Goal: Task Accomplishment & Management: Manage account settings

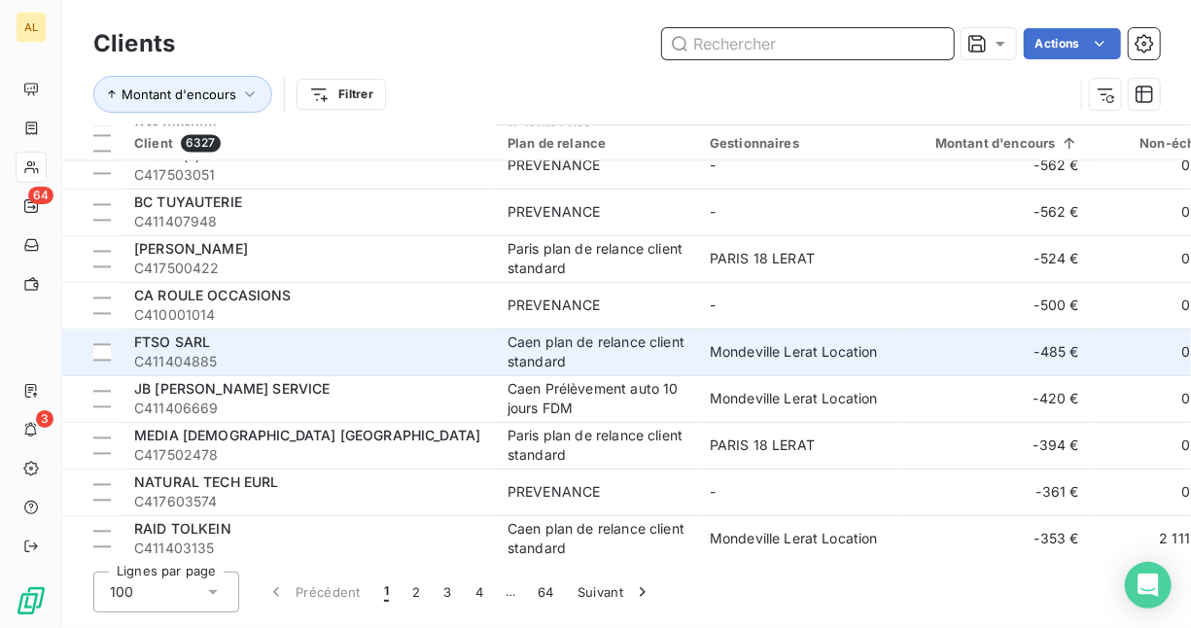
scroll to position [2042, 0]
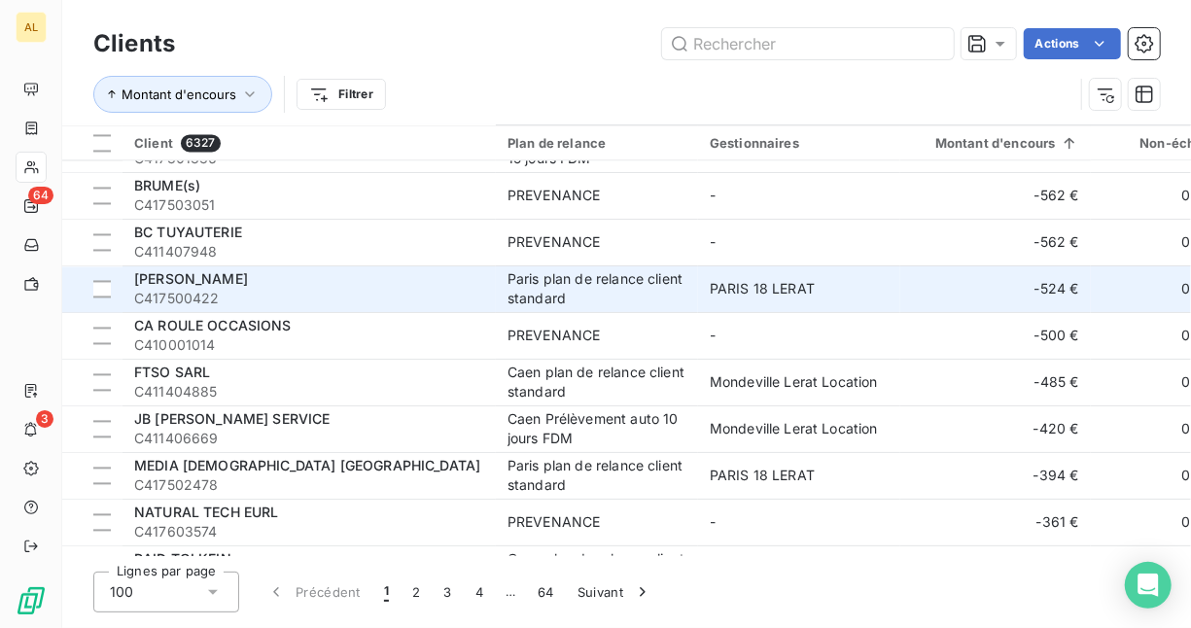
click at [458, 282] on div "[PERSON_NAME]" at bounding box center [309, 278] width 350 height 19
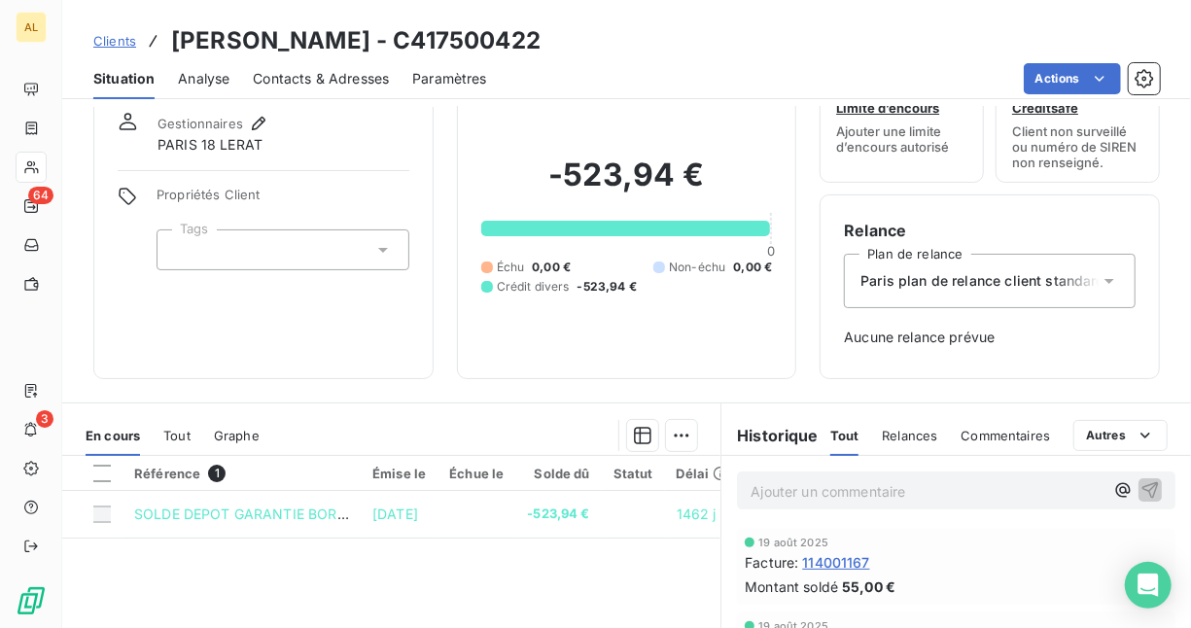
scroll to position [97, 0]
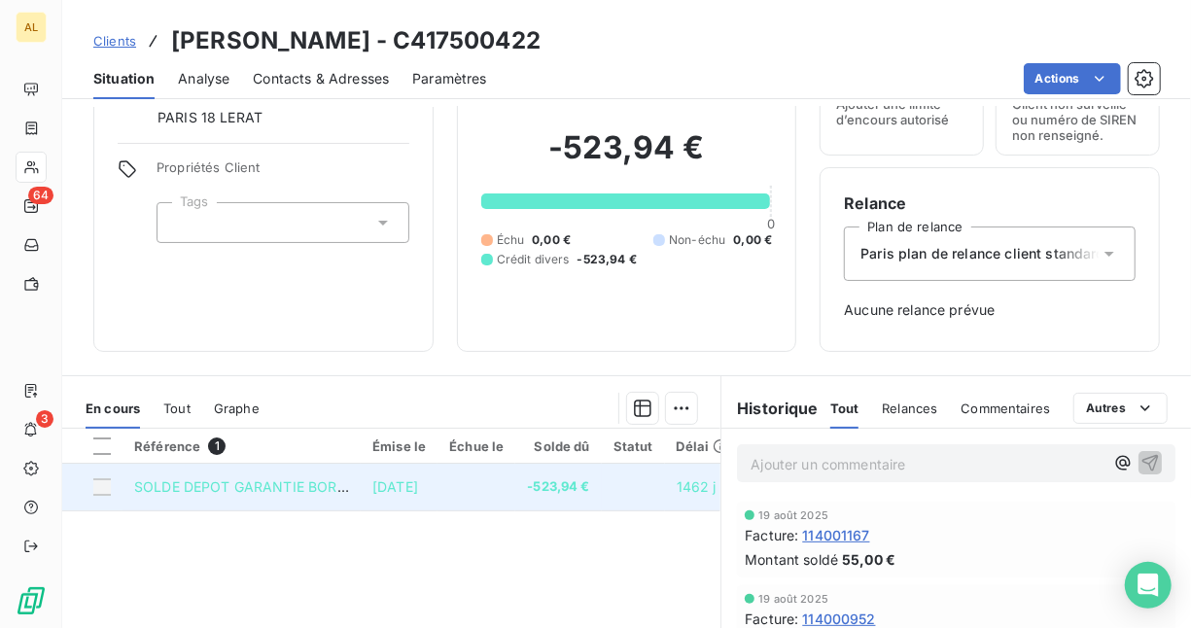
click at [104, 478] on div at bounding box center [102, 487] width 18 height 18
click at [100, 492] on div at bounding box center [102, 487] width 18 height 18
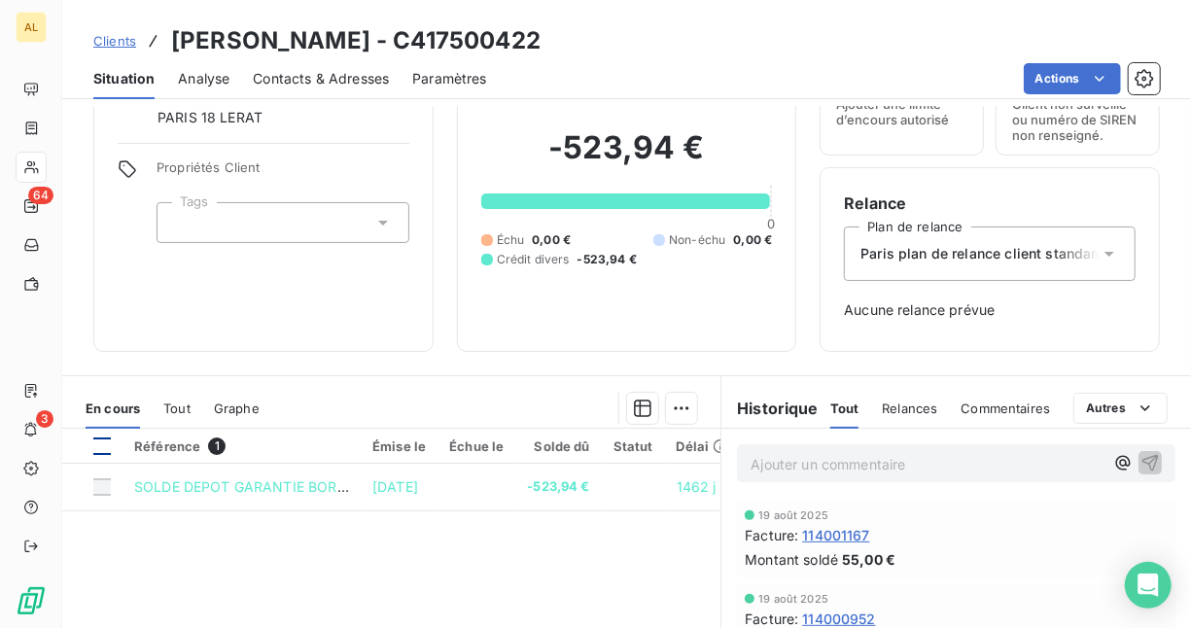
click at [97, 443] on div at bounding box center [102, 447] width 18 height 18
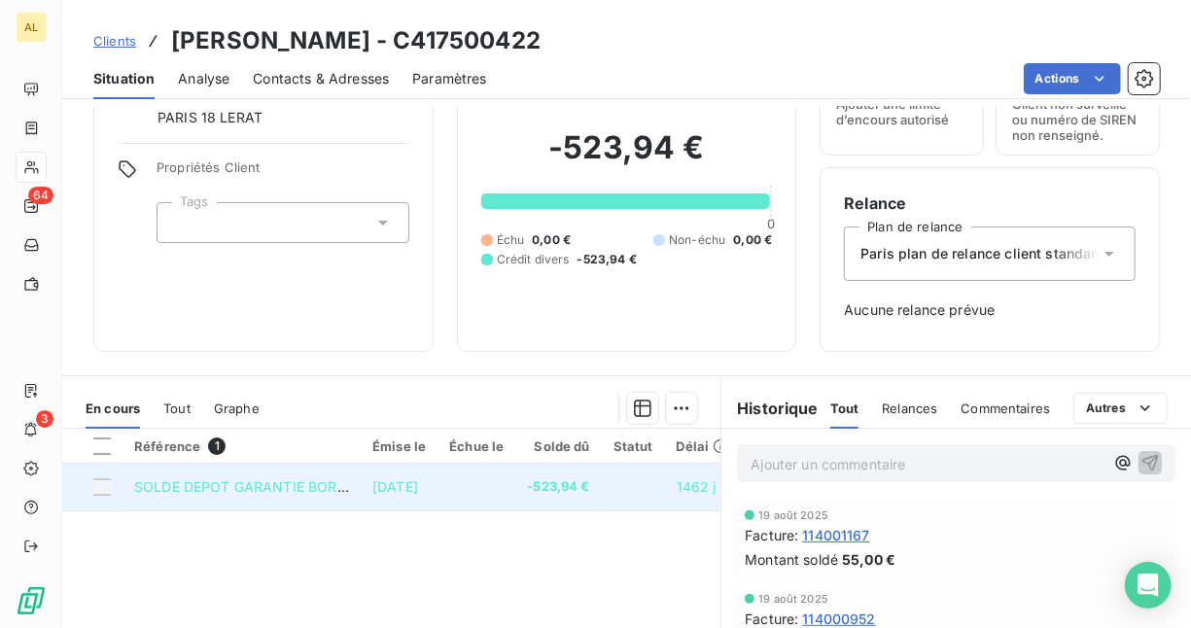
click at [438, 471] on td "[DATE]" at bounding box center [399, 487] width 77 height 47
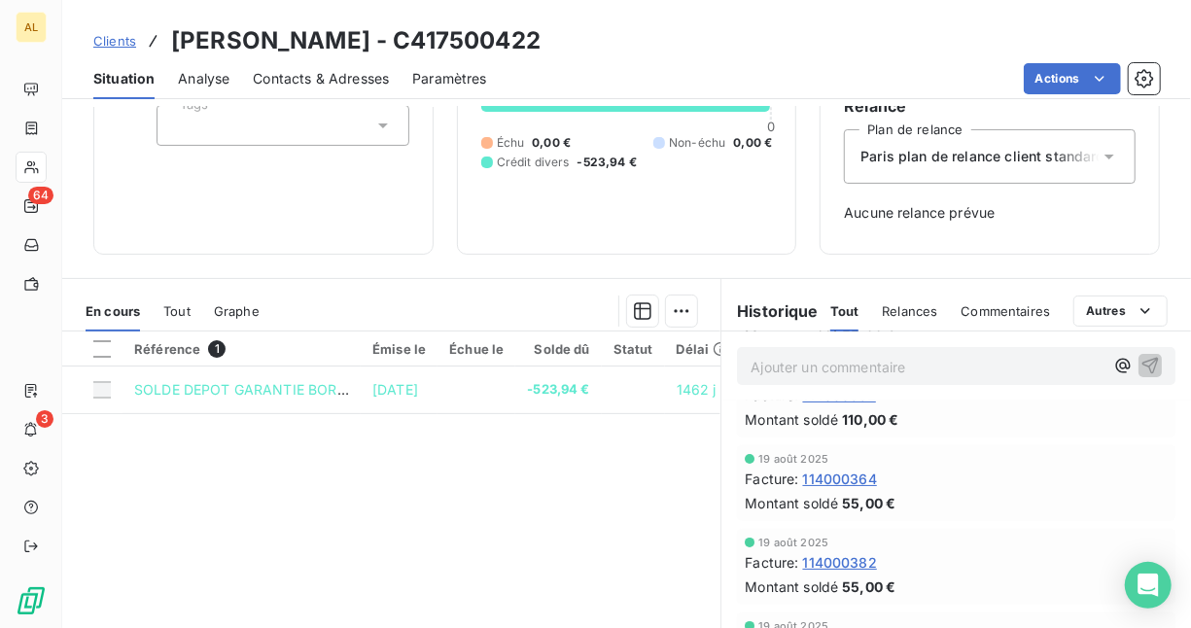
scroll to position [0, 0]
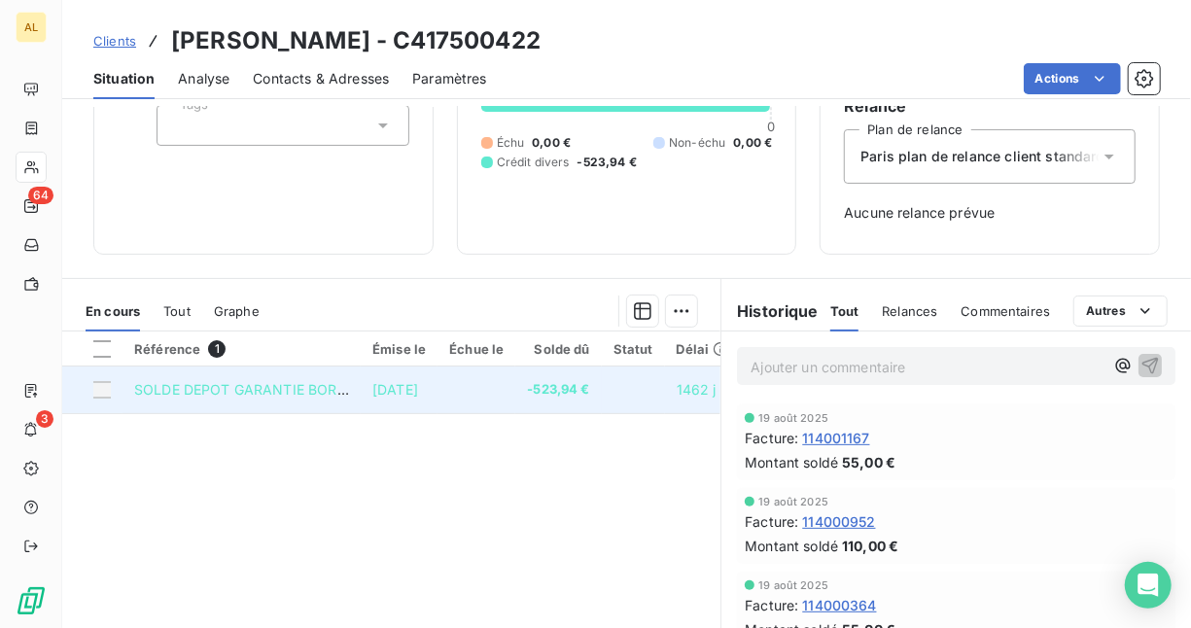
click at [542, 402] on td "-523,94 €" at bounding box center [558, 390] width 86 height 47
click at [589, 381] on span "-523,94 €" at bounding box center [558, 389] width 62 height 19
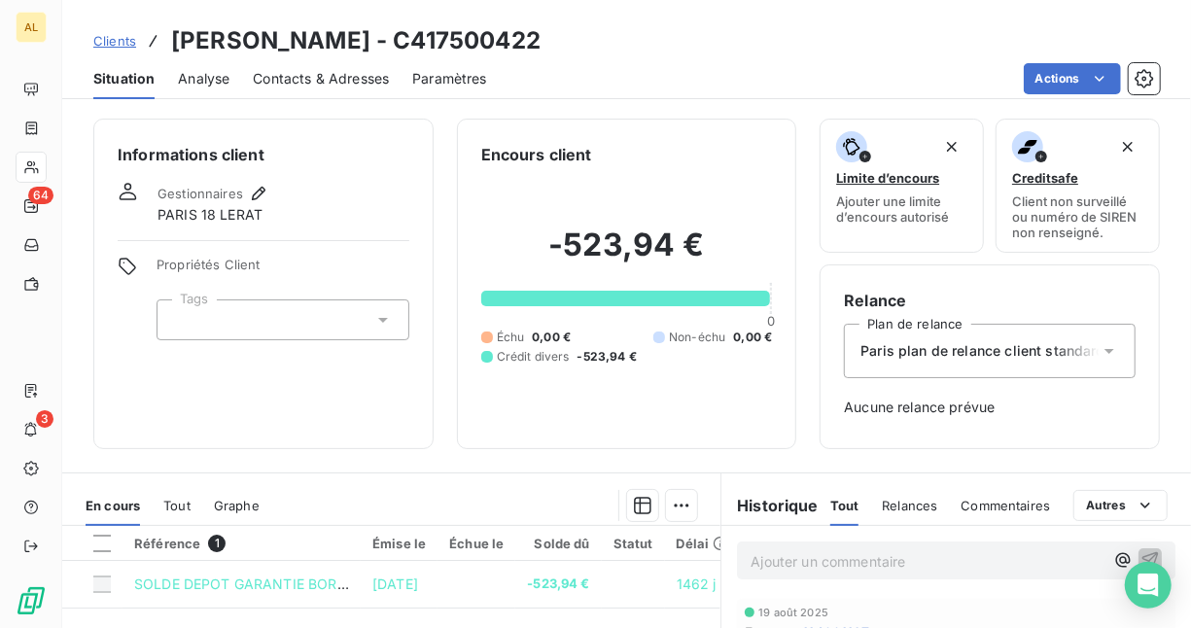
click at [373, 313] on icon at bounding box center [382, 319] width 19 height 19
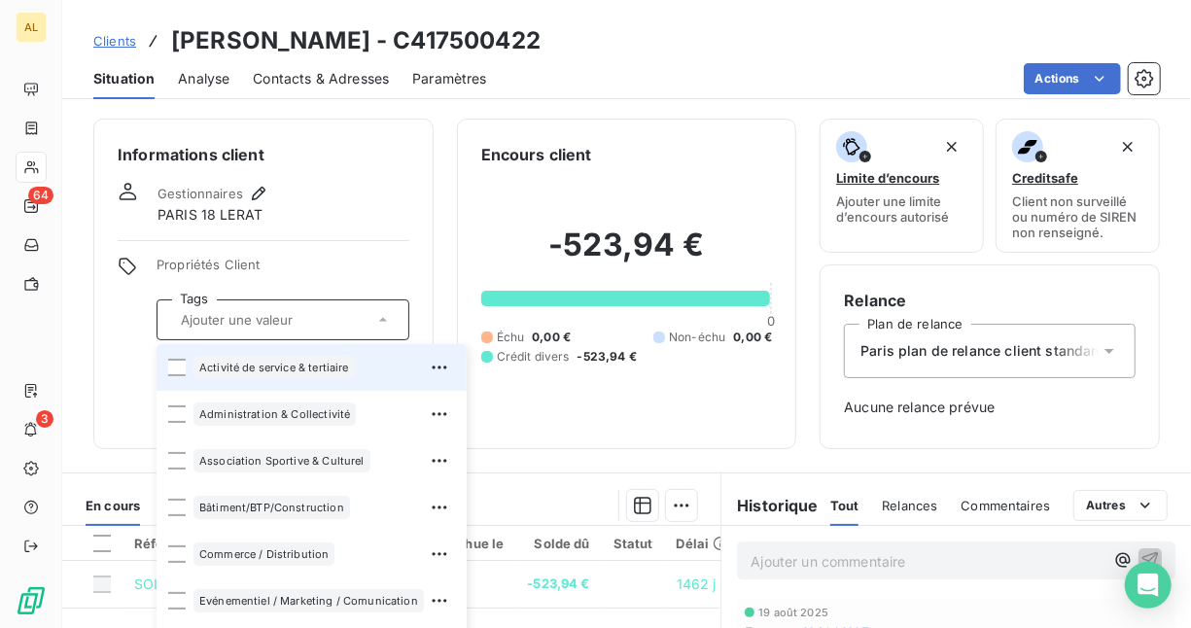
click at [373, 313] on icon at bounding box center [382, 319] width 19 height 19
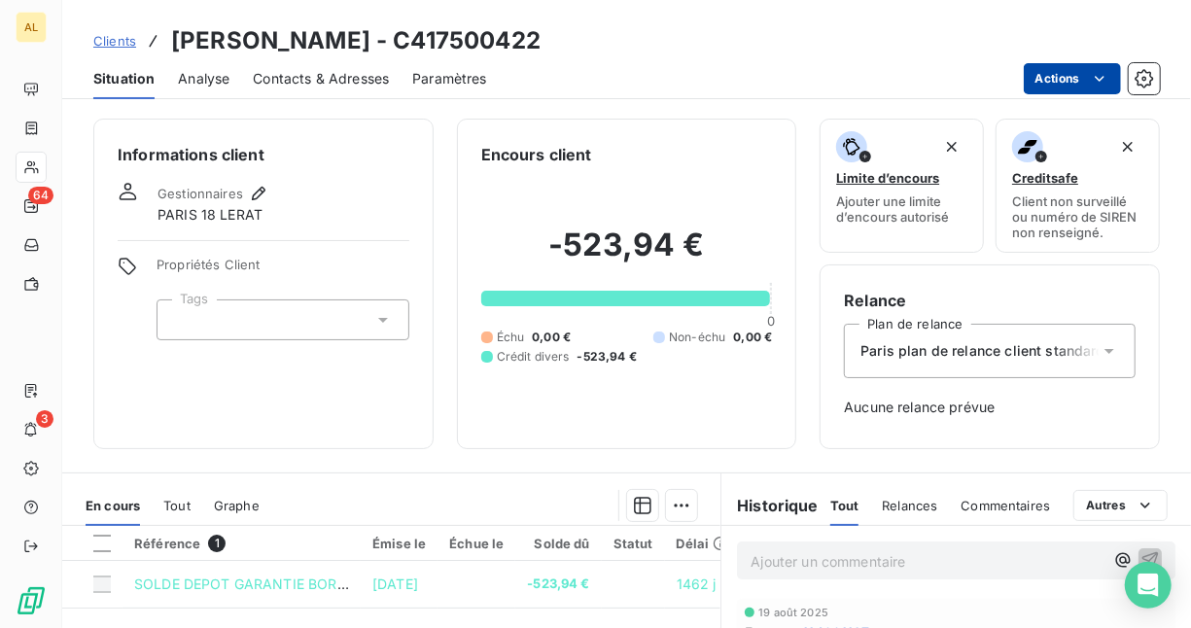
click at [1089, 70] on html "AL 64 3 Clients [PERSON_NAME] - C417500422 Situation Analyse Contacts & Adresse…" at bounding box center [595, 314] width 1191 height 628
click at [1059, 78] on html "AL 64 3 Clients [PERSON_NAME] - C417500422 Situation Analyse Contacts & Adresse…" at bounding box center [595, 314] width 1191 height 628
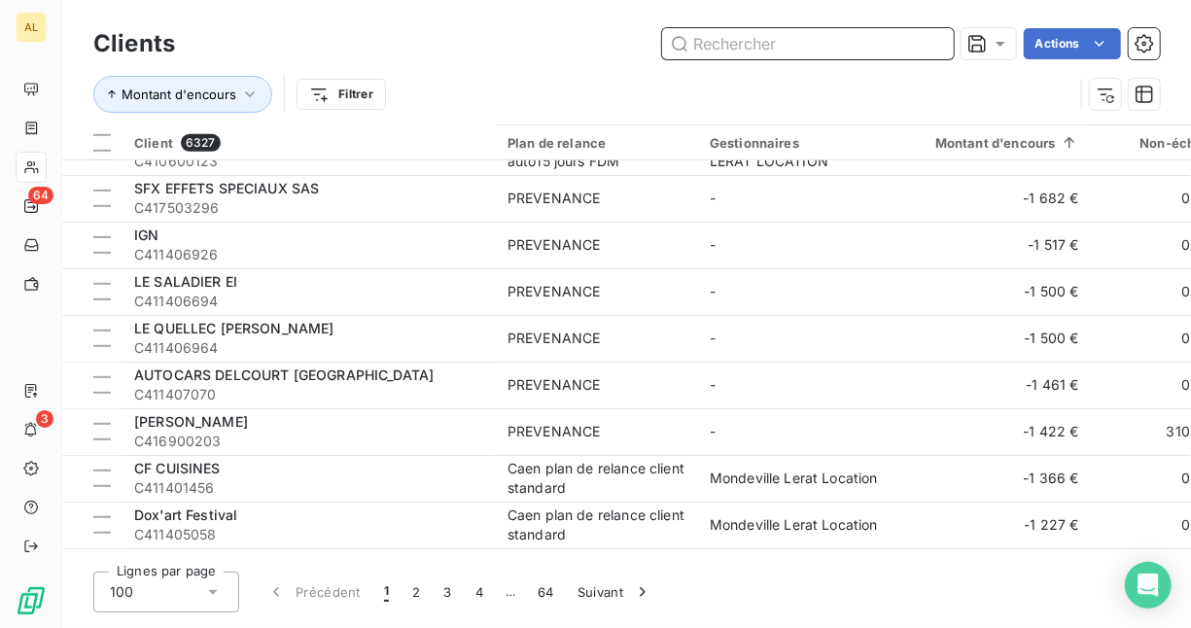
scroll to position [1458, 0]
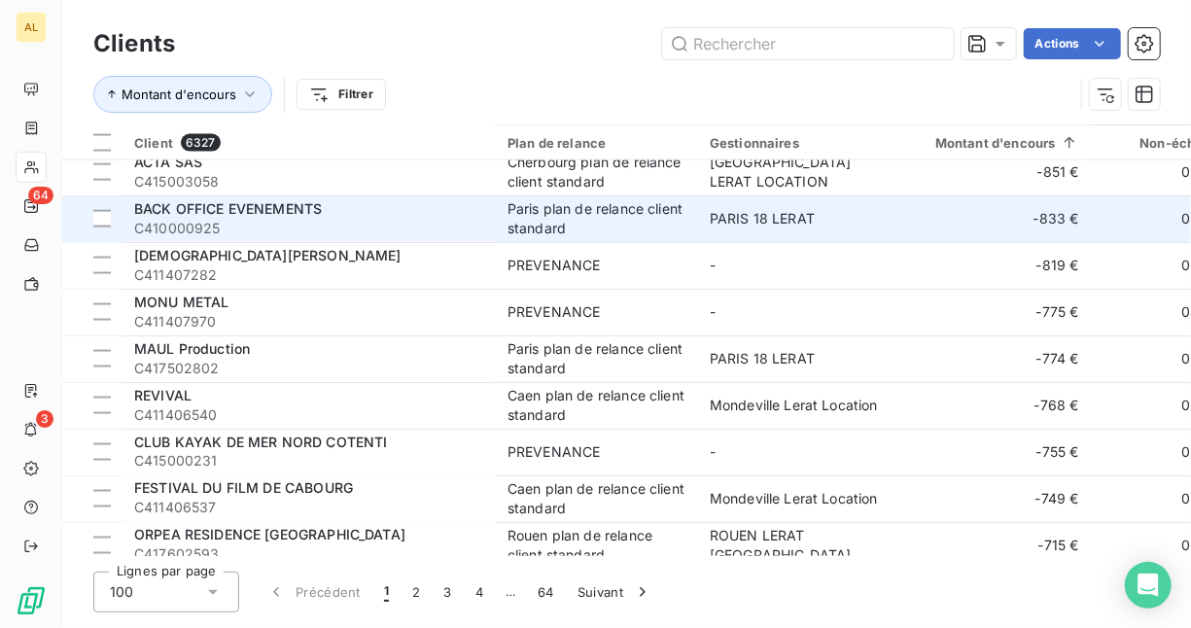
click at [291, 209] on span "BACK OFFICE EVENEMENTS" at bounding box center [228, 208] width 188 height 17
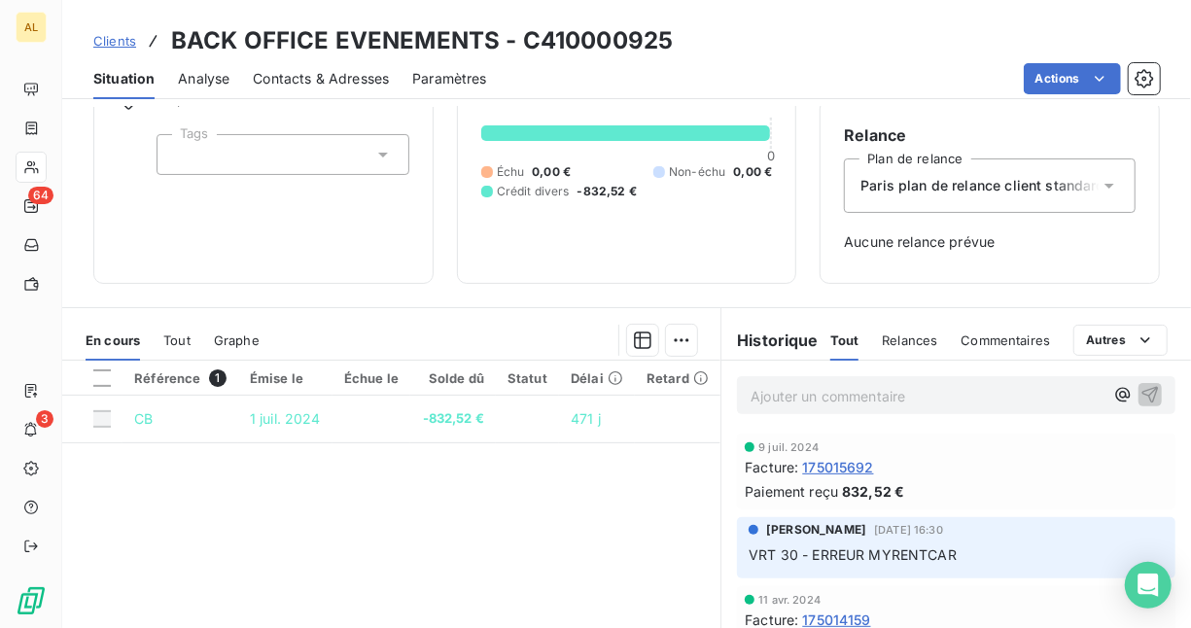
scroll to position [194, 0]
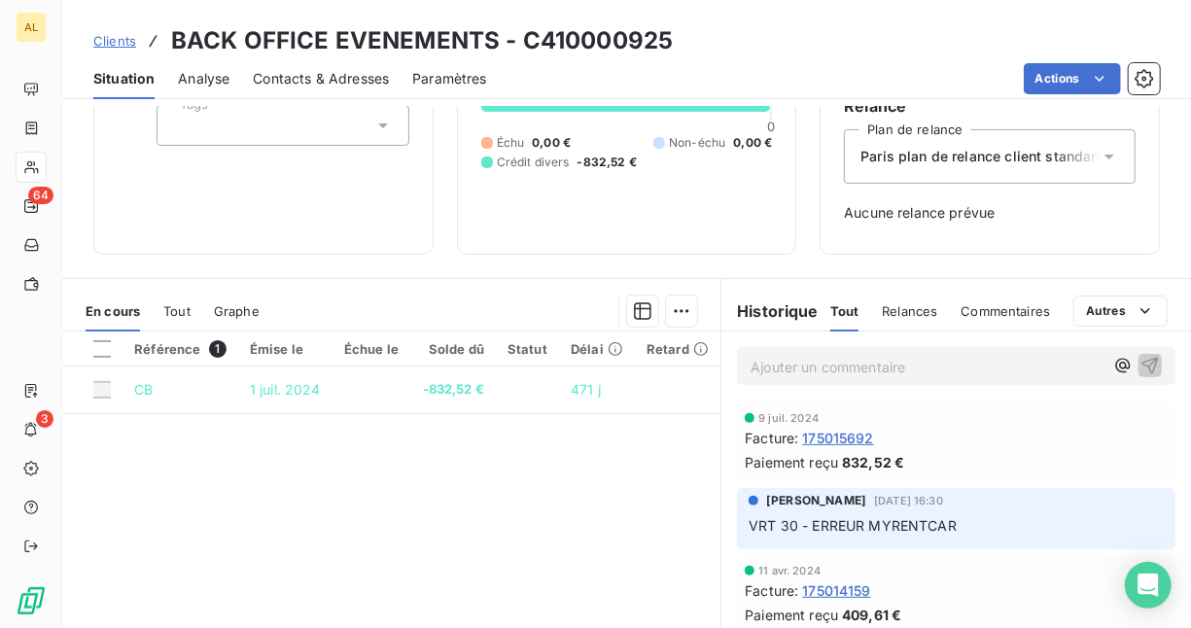
click at [166, 303] on span "Tout" at bounding box center [176, 311] width 27 height 16
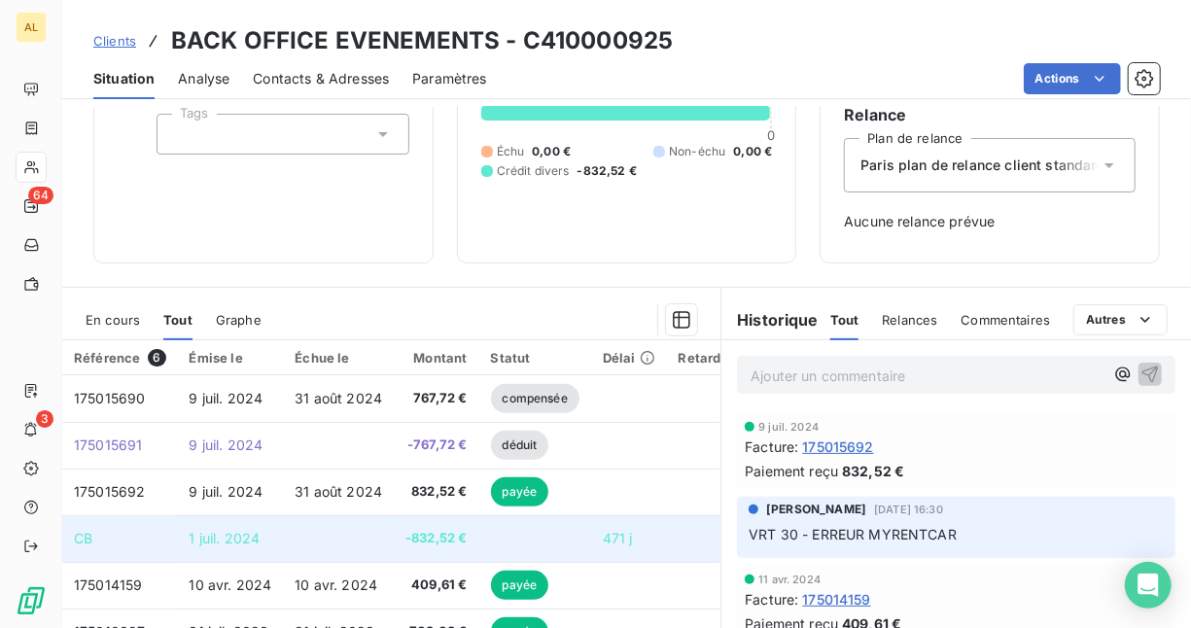
scroll to position [292, 0]
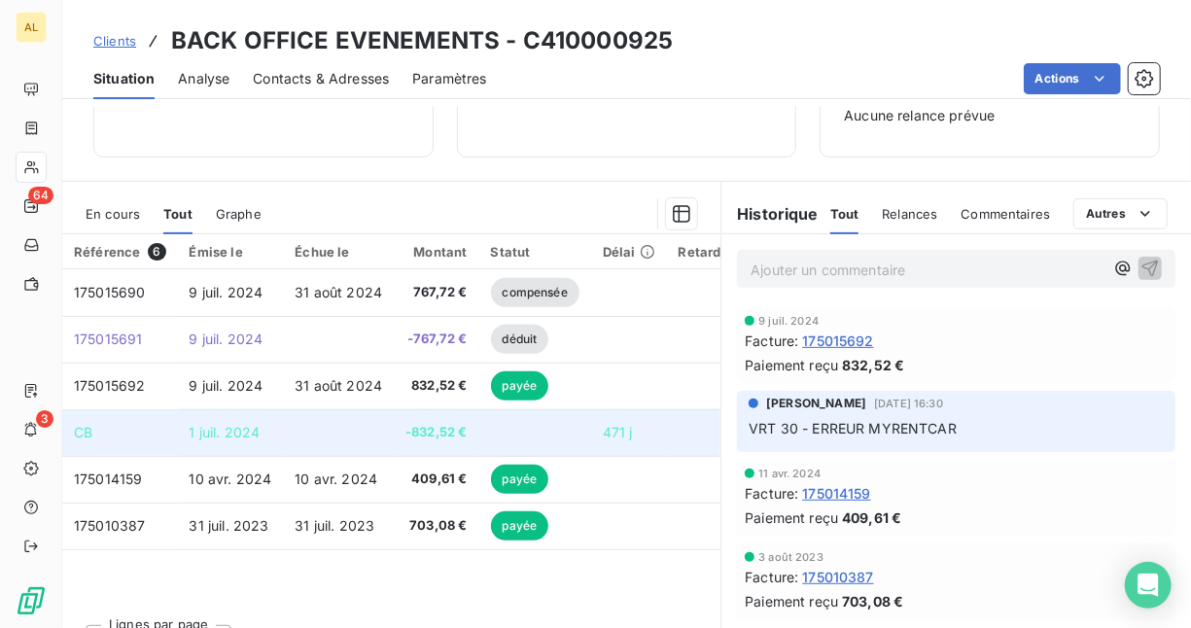
click at [426, 429] on span "-832,52 €" at bounding box center [435, 432] width 61 height 19
click at [217, 412] on td "1 juil. 2024" at bounding box center [231, 432] width 106 height 47
click at [217, 431] on span "1 juil. 2024" at bounding box center [225, 432] width 71 height 17
click at [613, 429] on span "471 j" at bounding box center [618, 432] width 30 height 17
click at [561, 437] on td at bounding box center [535, 432] width 112 height 47
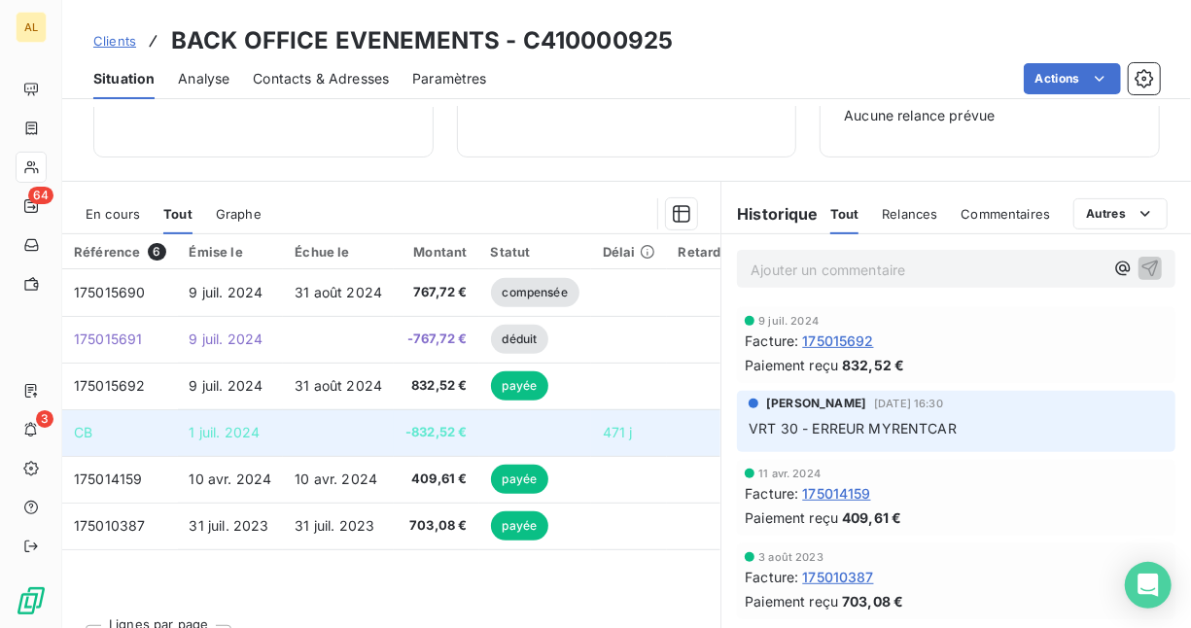
click at [561, 437] on td at bounding box center [535, 432] width 112 height 47
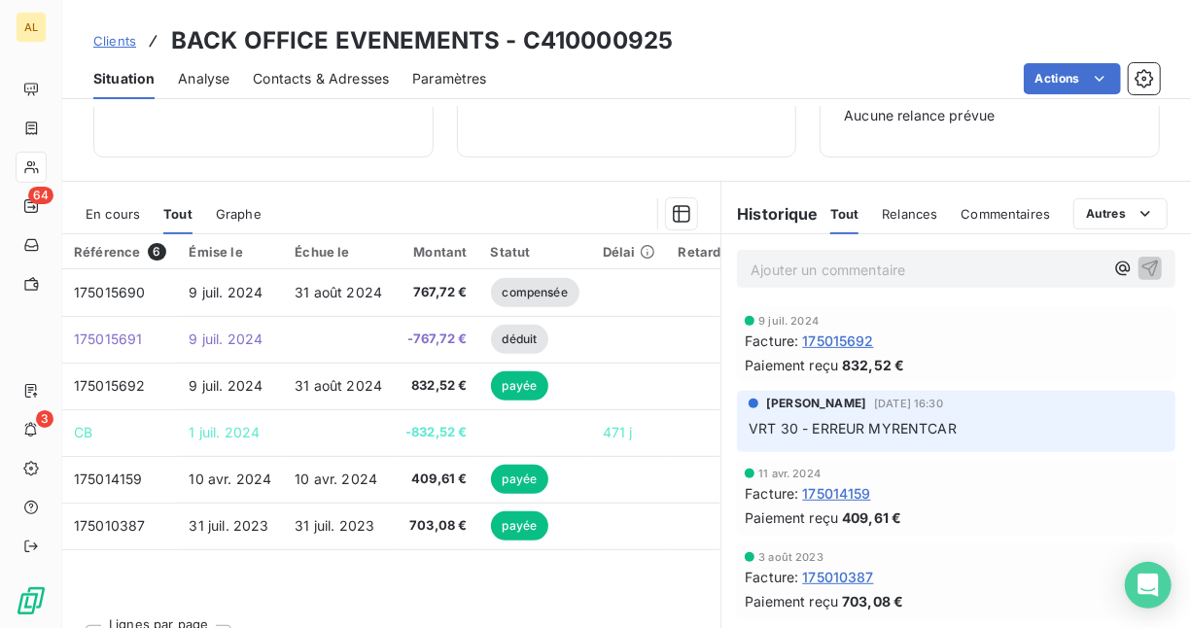
click at [122, 215] on span "En cours" at bounding box center [113, 214] width 54 height 16
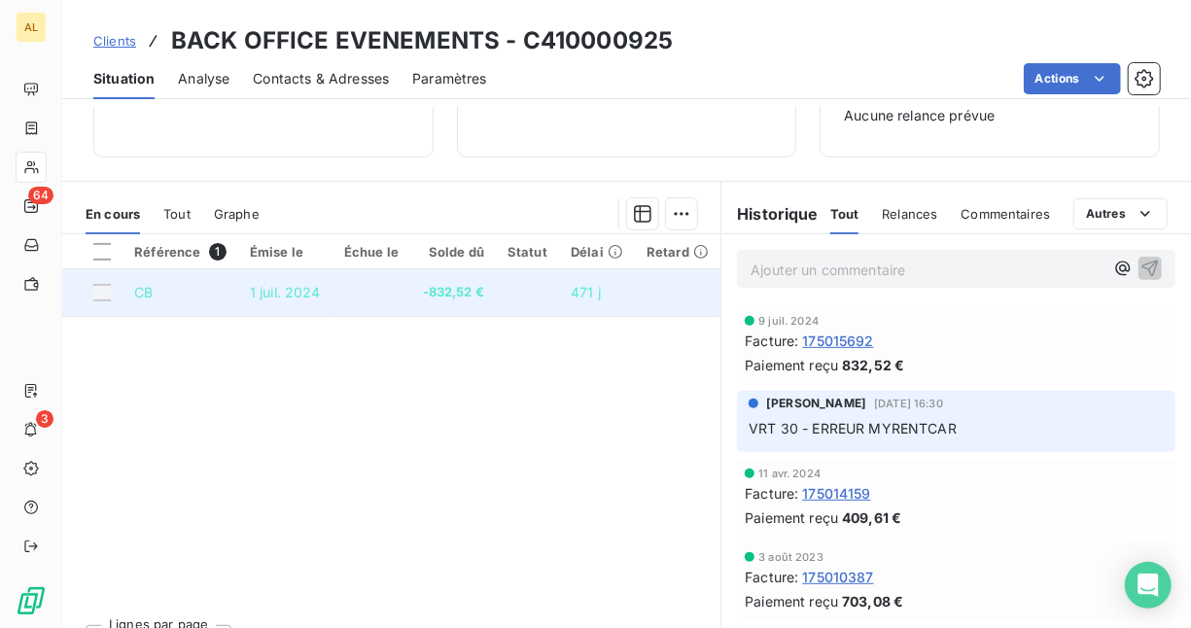
click at [110, 297] on div at bounding box center [102, 293] width 18 height 18
click at [103, 286] on div at bounding box center [102, 293] width 18 height 18
click at [183, 296] on td "CB" at bounding box center [181, 292] width 116 height 47
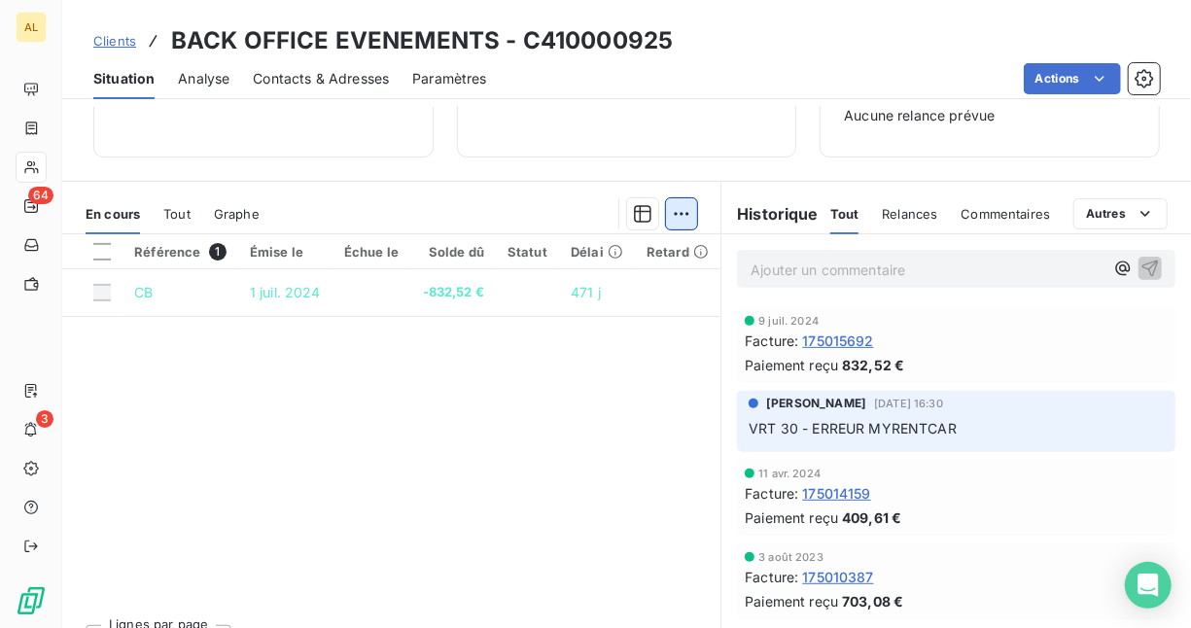
click at [683, 215] on html "AL 64 3 Clients BACK OFFICE EVENEMENTS - C410000925 Situation Analyse Contacts …" at bounding box center [595, 314] width 1191 height 628
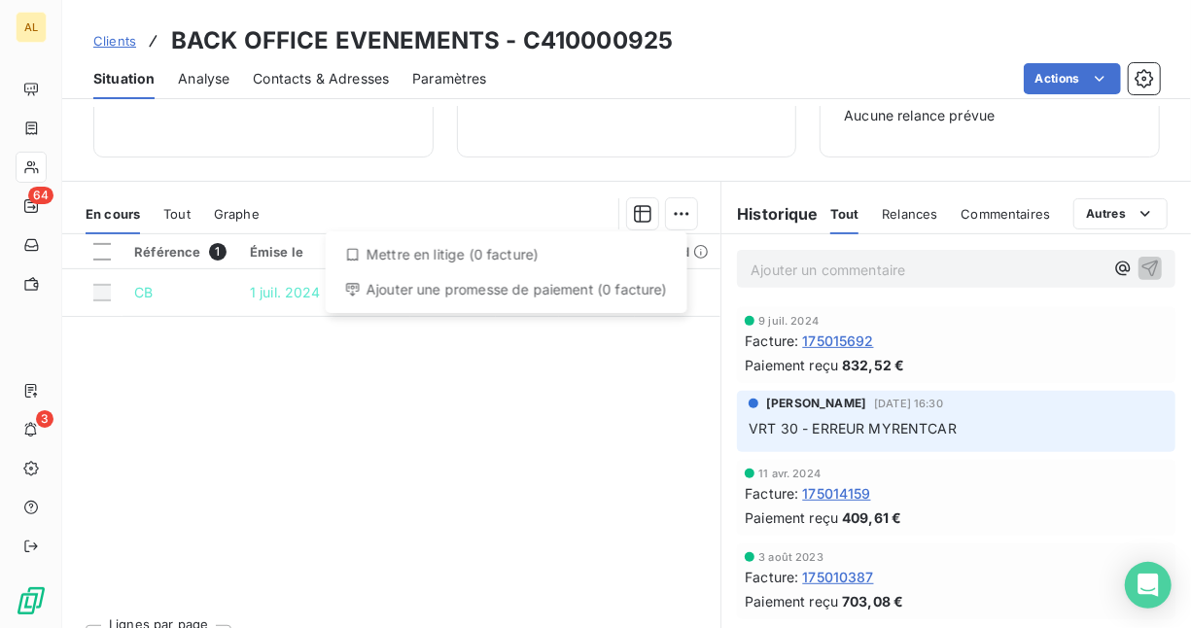
click at [680, 220] on html "AL 64 3 Clients BACK OFFICE EVENEMENTS - C410000925 Situation Analyse Contacts …" at bounding box center [595, 314] width 1191 height 628
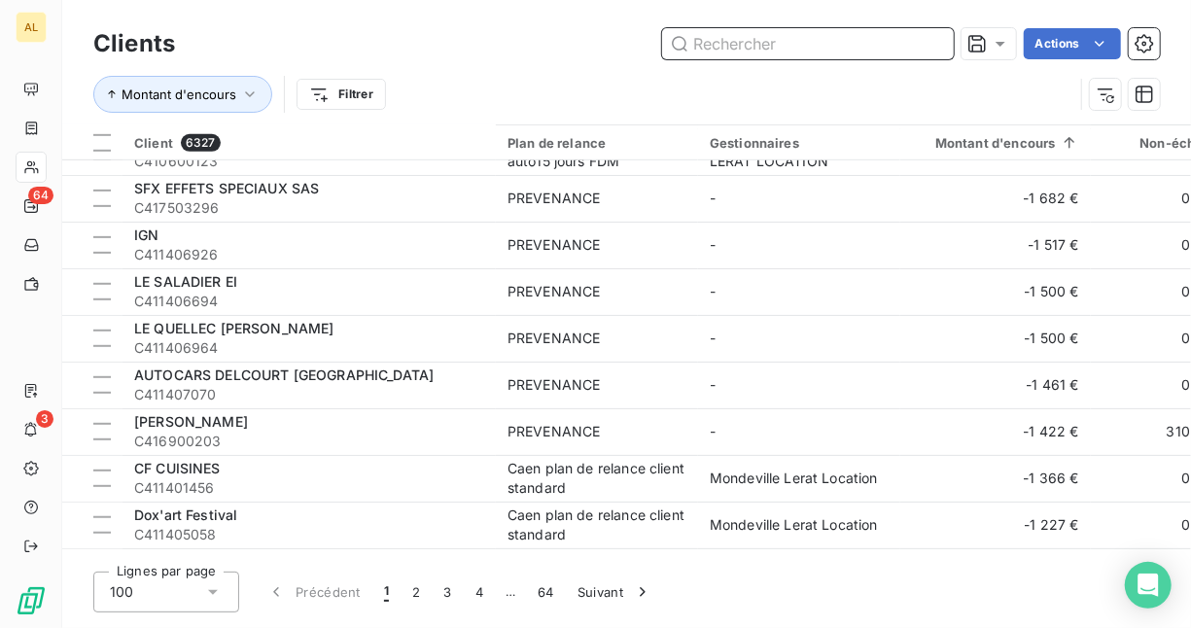
scroll to position [1264, 0]
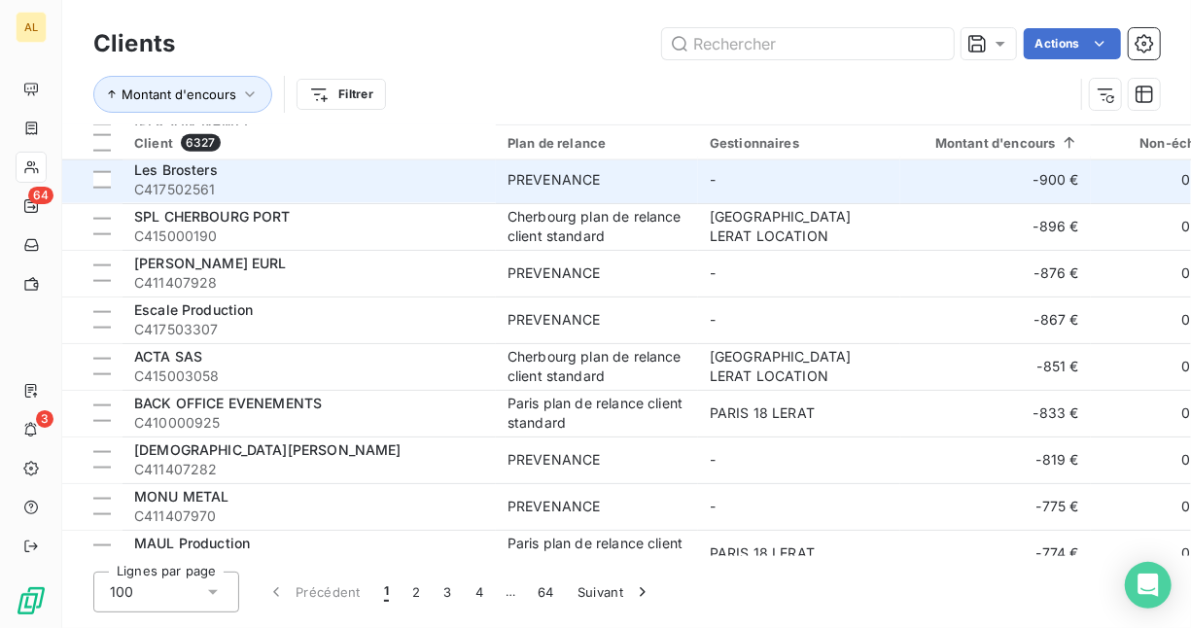
click at [283, 174] on div "Les Brosters" at bounding box center [309, 169] width 350 height 19
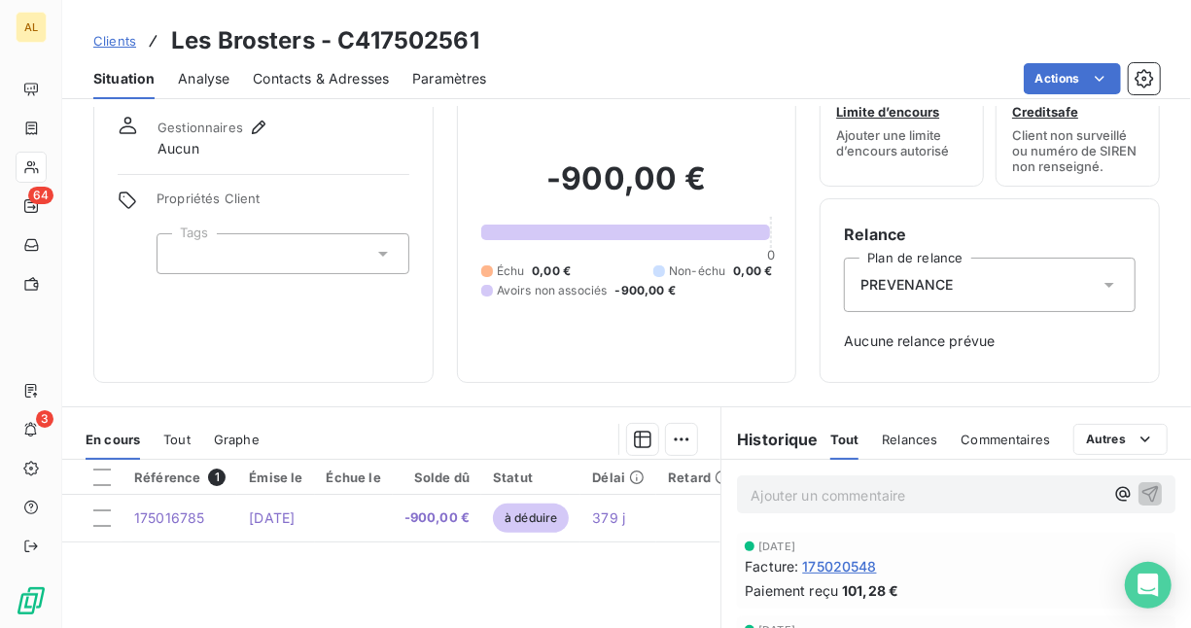
scroll to position [97, 0]
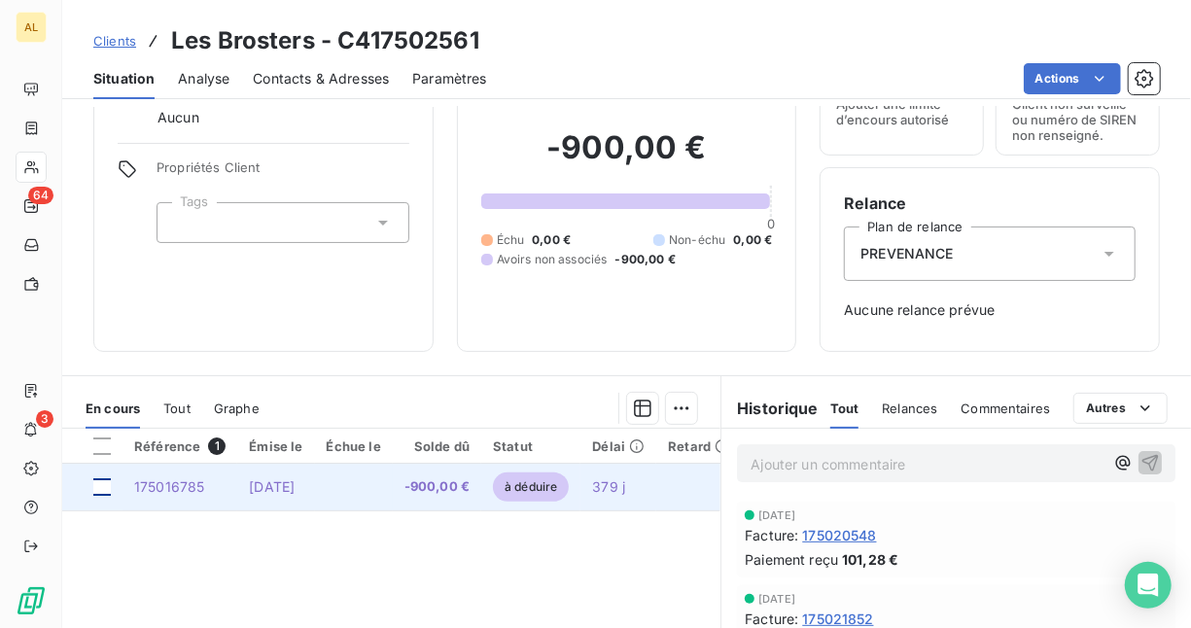
click at [105, 490] on div at bounding box center [102, 487] width 18 height 18
click at [470, 488] on span "-900,00 €" at bounding box center [436, 486] width 65 height 19
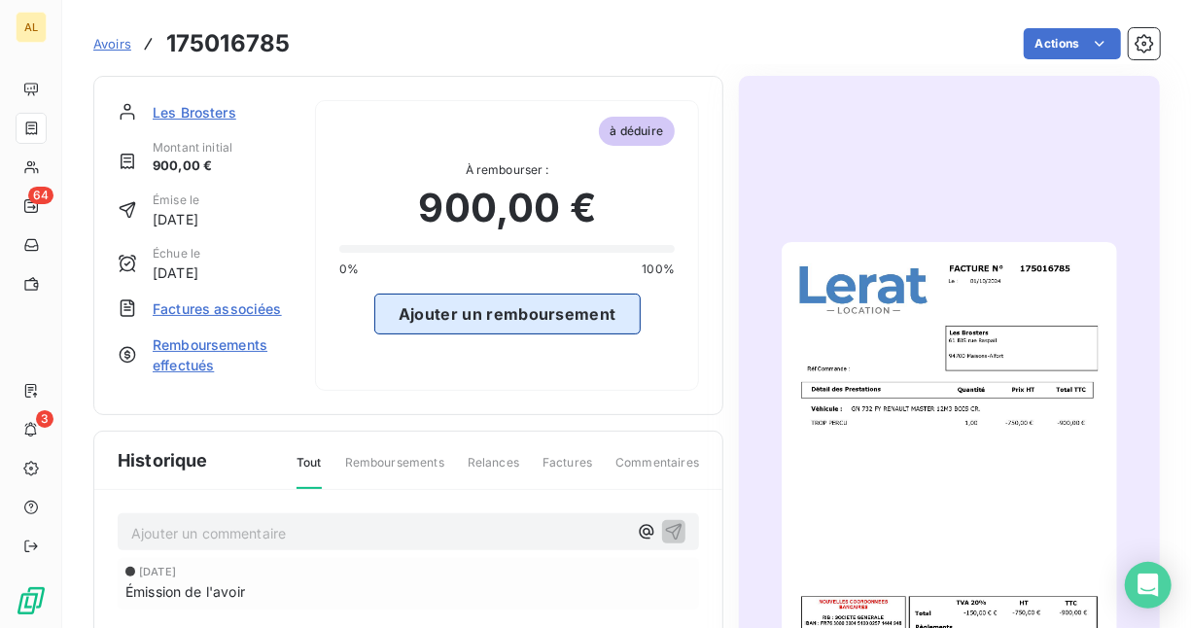
click at [467, 321] on button "Ajouter un remboursement" at bounding box center [507, 314] width 266 height 41
select select "9"
select select "2025"
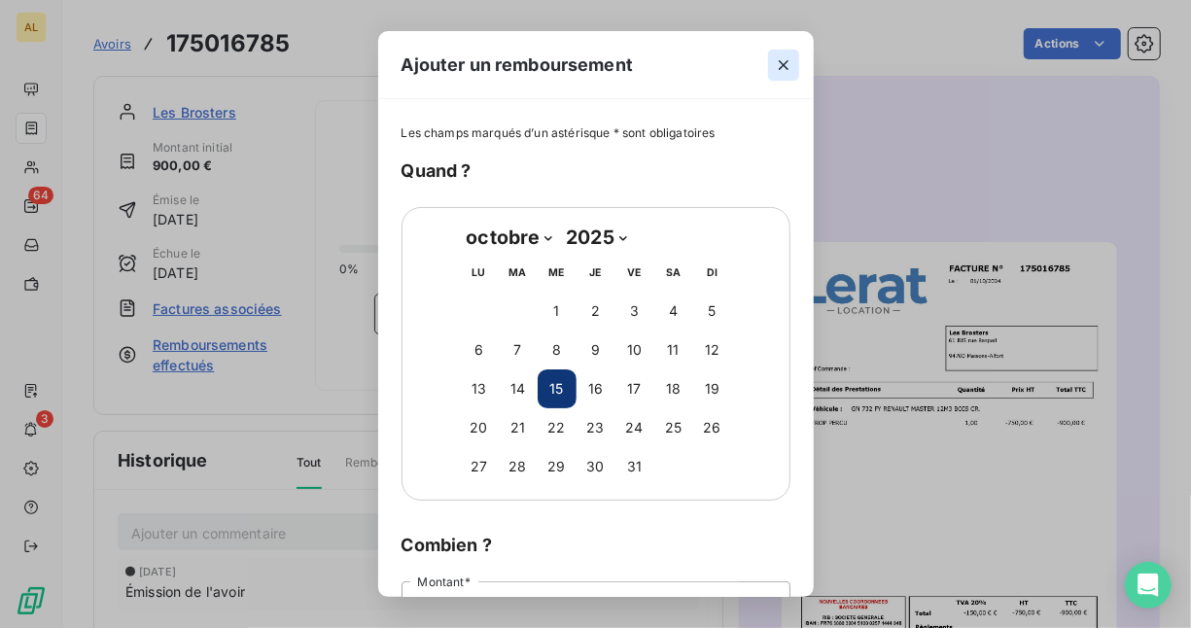
click at [784, 68] on icon "button" at bounding box center [783, 64] width 19 height 19
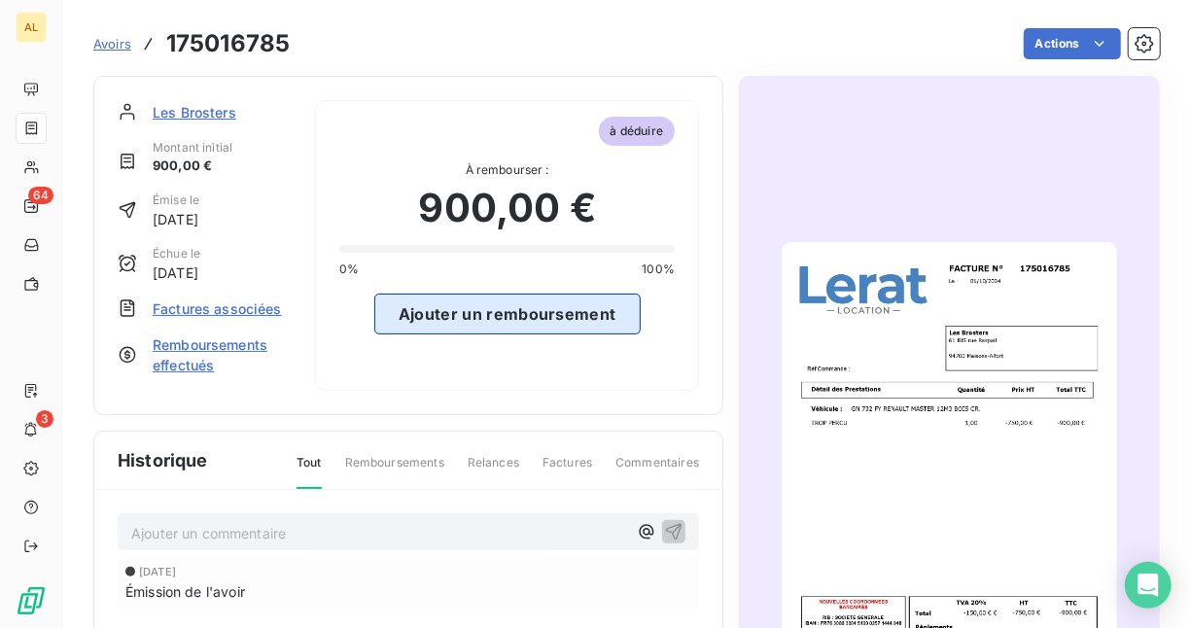
click at [456, 314] on button "Ajouter un remboursement" at bounding box center [507, 314] width 266 height 41
select select "9"
select select "2025"
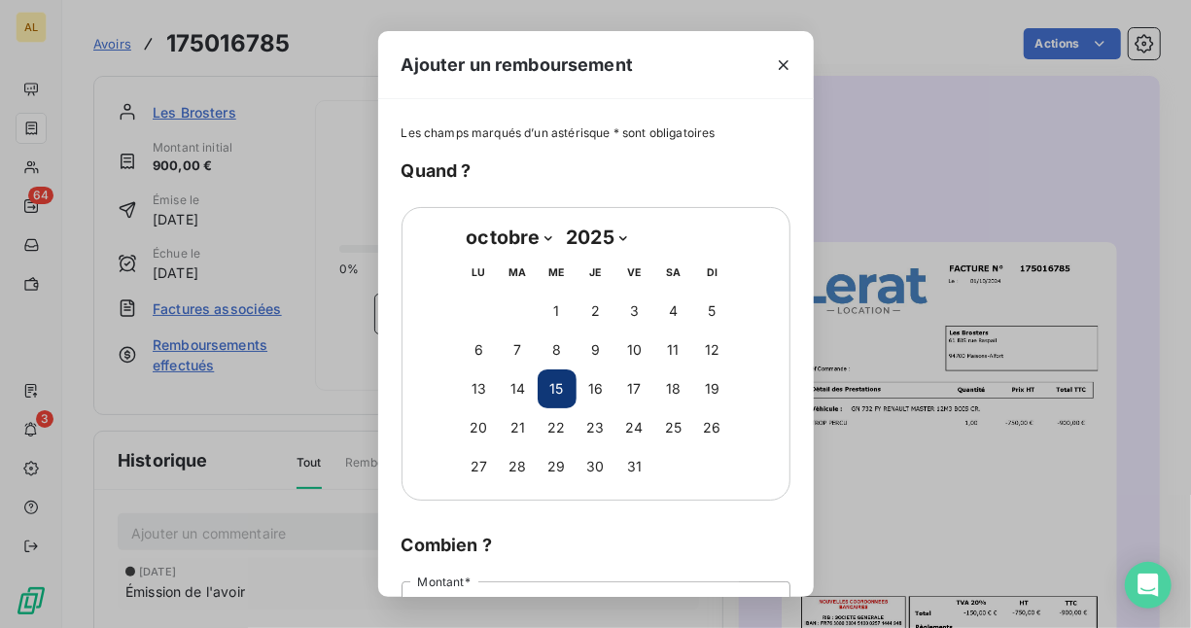
click at [549, 390] on button "15" at bounding box center [557, 388] width 39 height 39
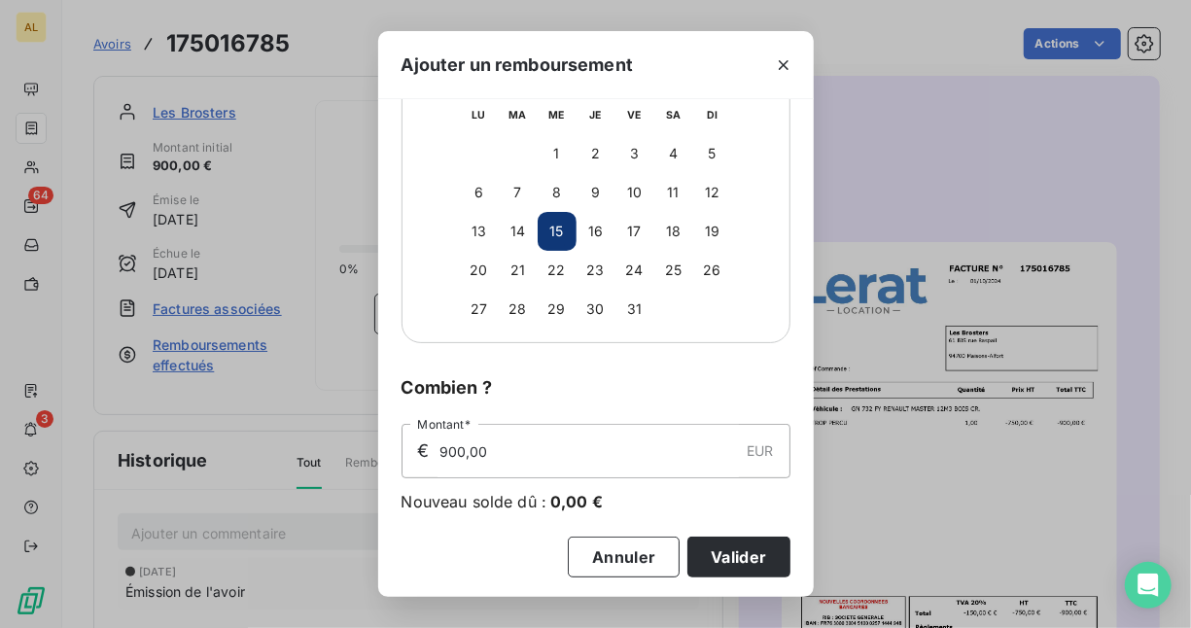
scroll to position [159, 0]
click at [718, 550] on button "Valider" at bounding box center [738, 555] width 102 height 41
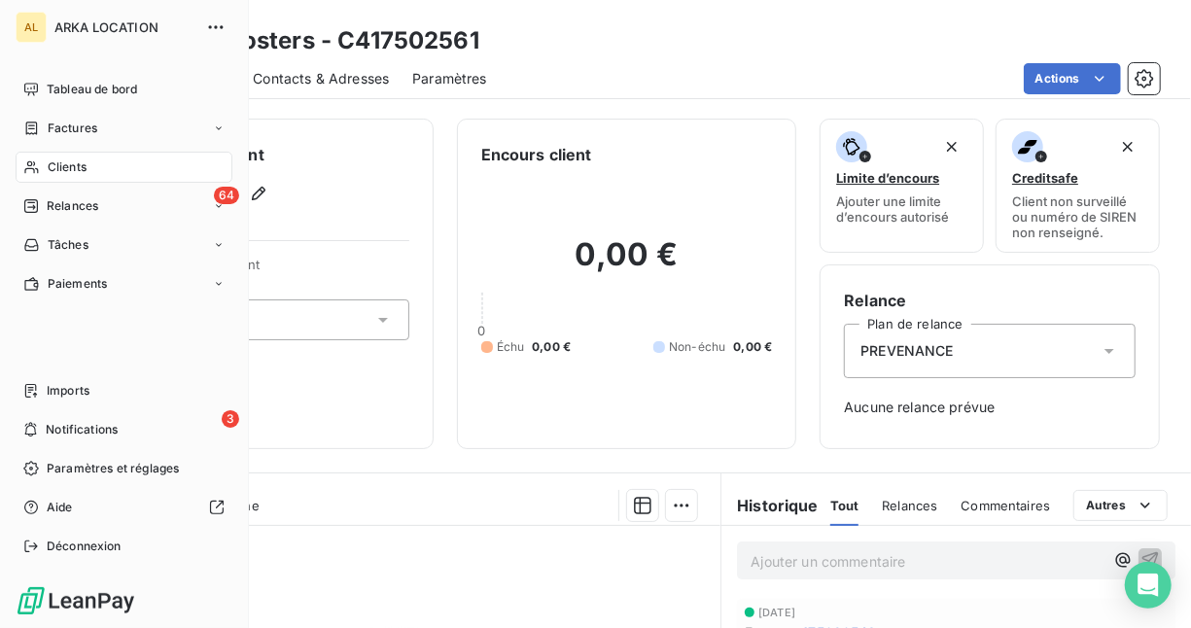
click at [81, 165] on span "Clients" at bounding box center [67, 167] width 39 height 18
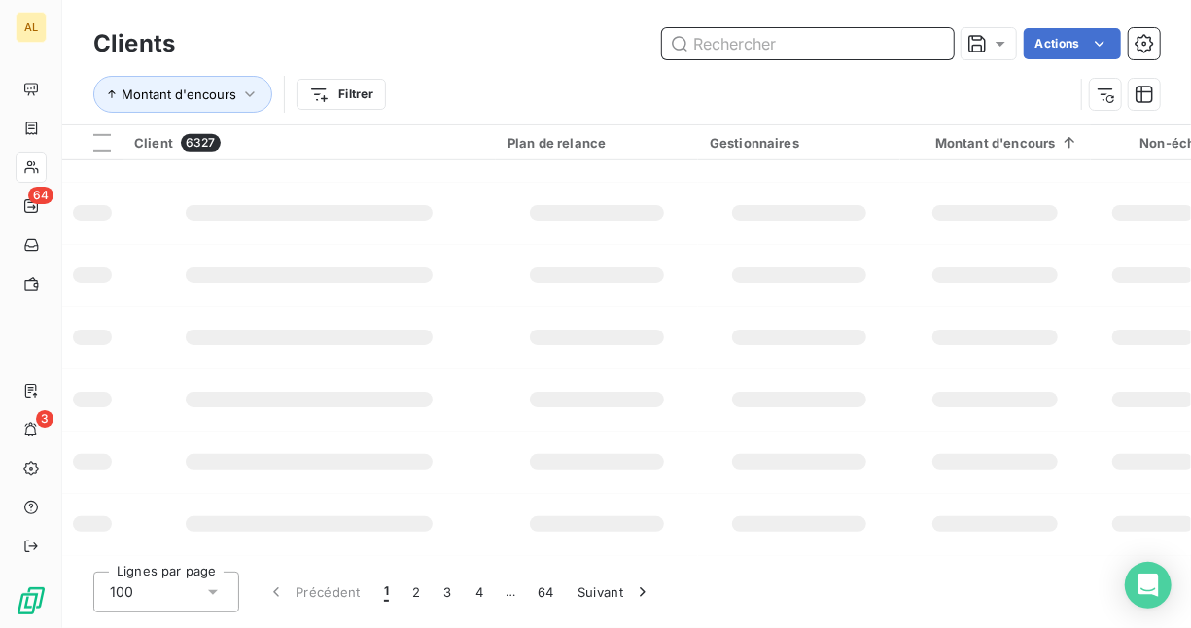
scroll to position [545, 0]
